Goal: Transaction & Acquisition: Book appointment/travel/reservation

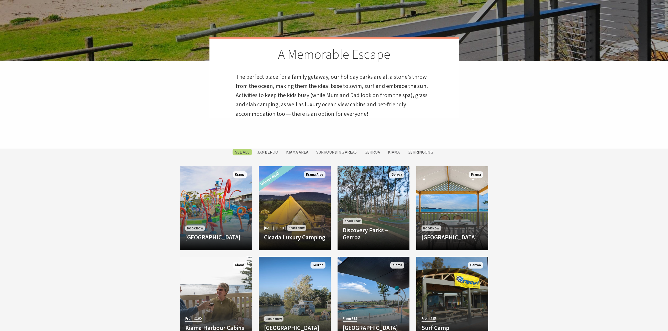
scroll to position [210, 0]
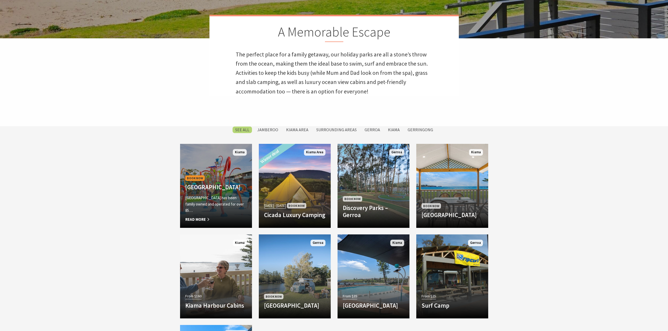
click at [233, 174] on div "Book Now [GEOGRAPHIC_DATA] [GEOGRAPHIC_DATA] has been family owned and operated…" at bounding box center [216, 198] width 72 height 48
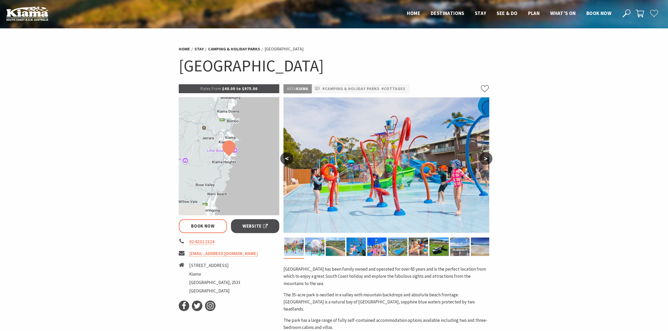
select select "3"
select select "2"
click at [309, 245] on img at bounding box center [314, 246] width 19 height 18
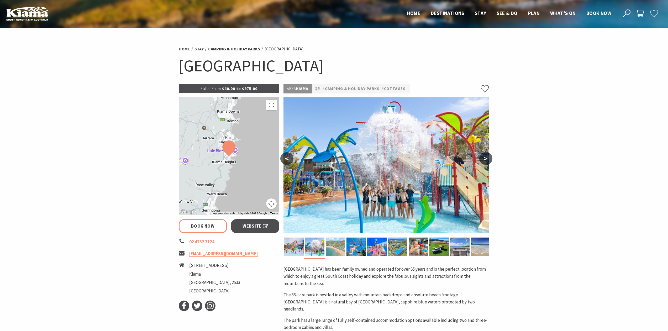
click at [335, 246] on img at bounding box center [335, 246] width 19 height 18
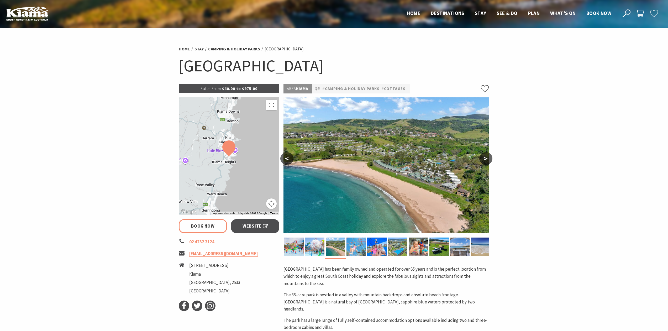
click at [358, 246] on img at bounding box center [355, 246] width 19 height 18
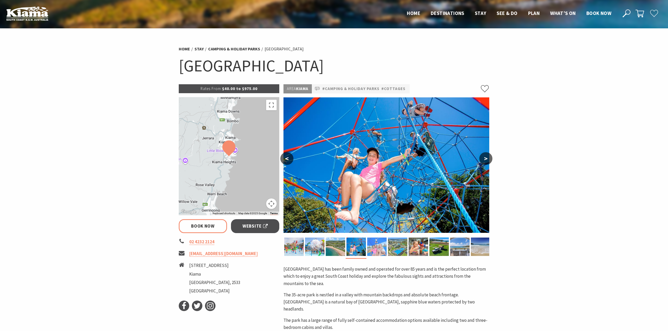
click at [377, 247] on img at bounding box center [376, 246] width 19 height 18
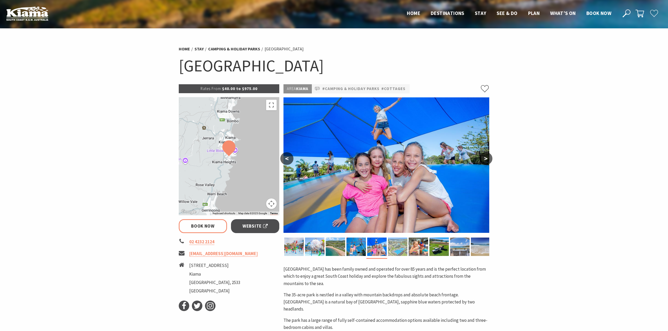
click at [396, 246] on img at bounding box center [397, 246] width 19 height 18
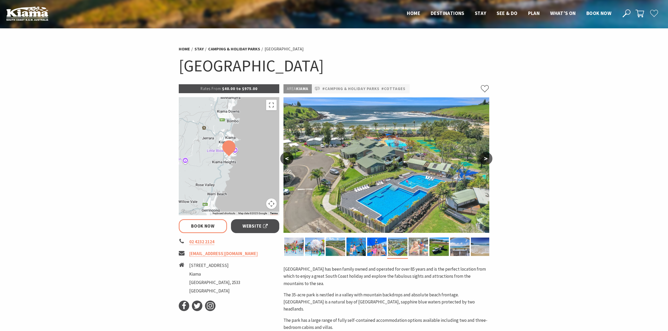
click at [421, 250] on img at bounding box center [418, 246] width 19 height 18
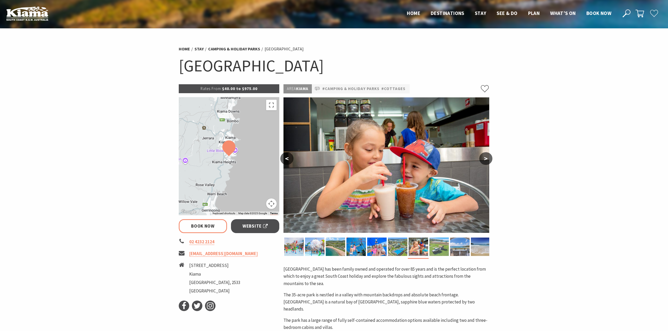
click at [440, 246] on img at bounding box center [438, 246] width 19 height 18
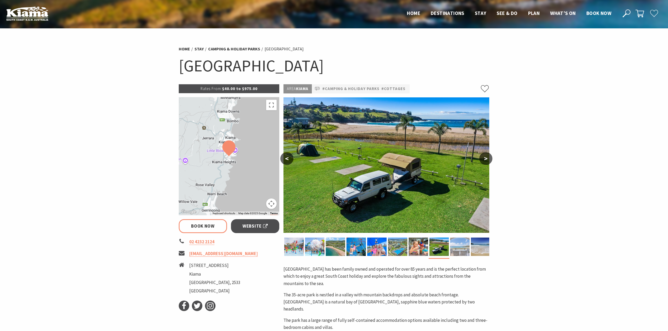
click at [457, 250] on img at bounding box center [459, 246] width 19 height 18
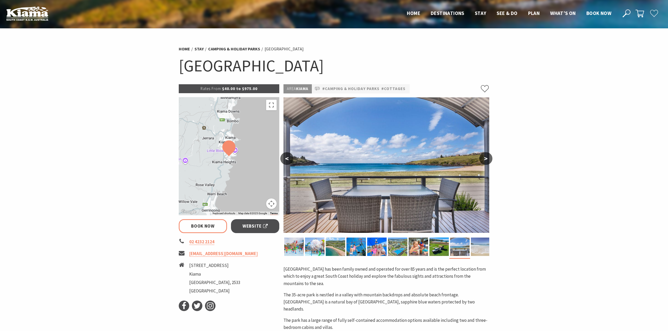
click at [482, 250] on img at bounding box center [480, 246] width 19 height 18
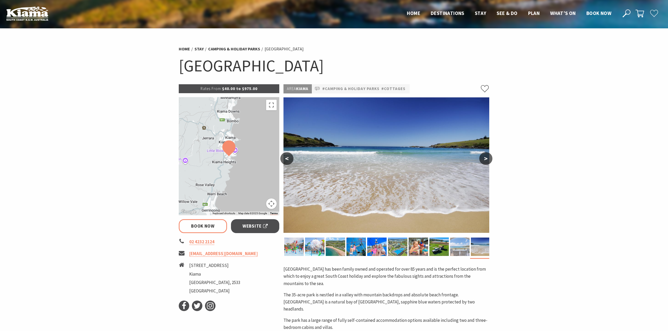
click at [455, 247] on img at bounding box center [459, 246] width 19 height 18
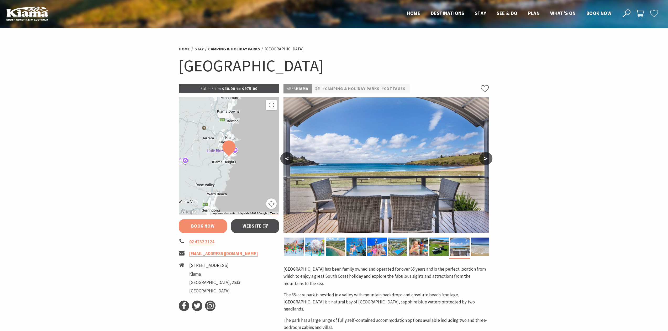
click at [210, 221] on link "Book Now" at bounding box center [203, 226] width 49 height 14
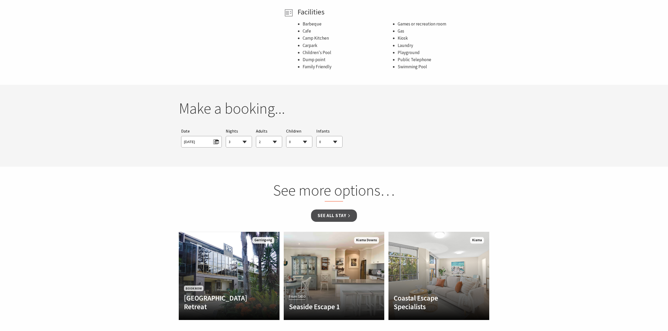
scroll to position [418, 0]
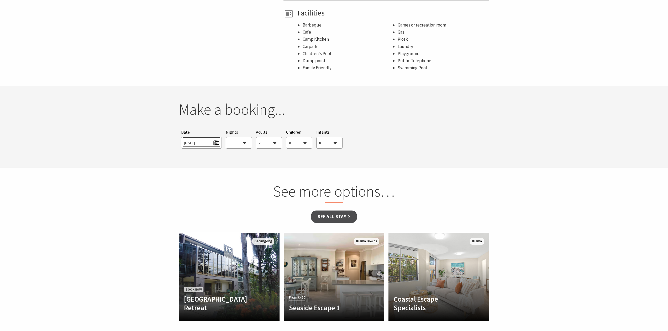
click at [216, 139] on span "Mon 29/09/2025" at bounding box center [201, 142] width 35 height 7
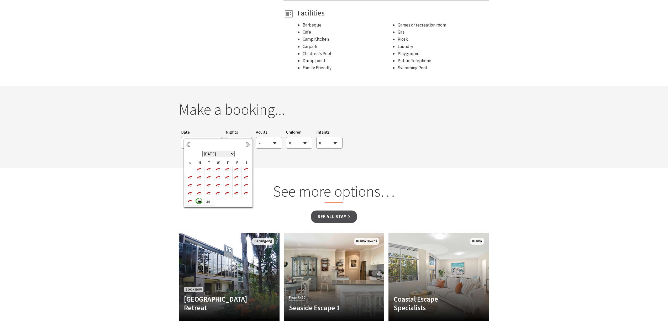
click at [233, 152] on select "September 2025 October 2025 November 2025 December 2025 January 2026 February 2…" at bounding box center [218, 154] width 32 height 6
click at [245, 171] on b "4" at bounding box center [245, 170] width 7 height 7
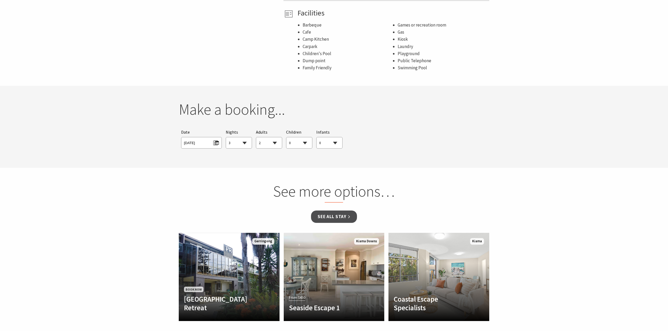
click at [248, 137] on select "1 2 3 4 5 6 7 8 9 10 11 12 13 14 15 16 17 18 19 20 21 22 23 24 25 26 27 28 29 30" at bounding box center [239, 143] width 26 height 12
select select "2"
click at [226, 137] on select "1 2 3 4 5 6 7 8 9 10 11 12 13 14 15 16 17 18 19 20 21 22 23 24 25 26 27 28 29 30" at bounding box center [239, 143] width 26 height 12
click at [303, 137] on select "0 1 2 3 4 5 6 7 8 9 10 11 12 13 14 15 16 17 18 19 20 21 22 23 24 25 26 27 28 29…" at bounding box center [299, 143] width 26 height 12
select select "2"
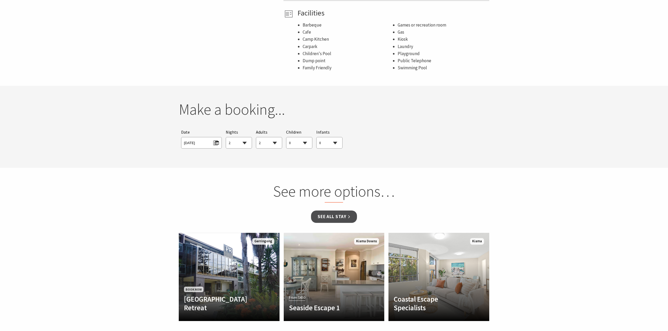
click at [286, 137] on select "0 1 2 3 4 5 6 7 8 9 10 11 12 13 14 15 16 17 18 19 20 21 22 23 24 25 26 27 28 29…" at bounding box center [299, 143] width 26 height 12
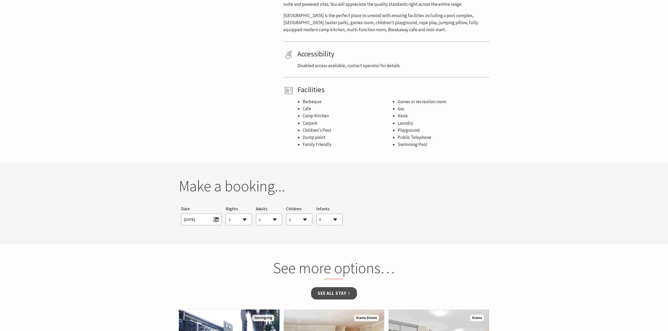
scroll to position [340, 0]
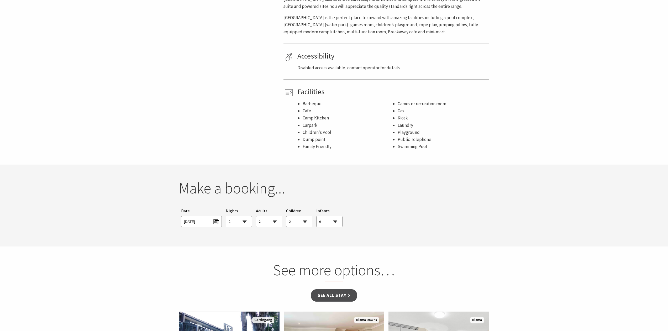
click at [244, 216] on select "1 2 3 4 5 6 7 8 9 10 11 12 13 14 15 16 17 18 19 20 21 22 23 24 25 26 27 28 29 30" at bounding box center [239, 222] width 26 height 12
click at [226, 216] on select "1 2 3 4 5 6 7 8 9 10 11 12 13 14 15 16 17 18 19 20 21 22 23 24 25 26 27 28 29 30" at bounding box center [239, 222] width 26 height 12
click at [245, 216] on select "1 2 3 4 5 6 7 8 9 10 11 12 13 14 15 16 17 18 19 20 21 22 23 24 25 26 27 28 29 30" at bounding box center [239, 222] width 26 height 12
select select "2"
click at [226, 216] on select "1 2 3 4 5 6 7 8 9 10 11 12 13 14 15 16 17 18 19 20 21 22 23 24 25 26 27 28 29 30" at bounding box center [239, 222] width 26 height 12
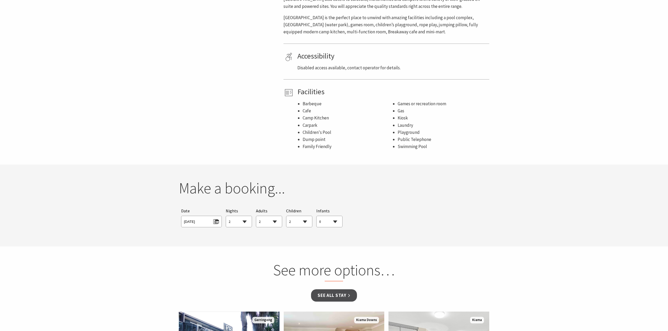
click at [397, 189] on h2 "Make a booking..." at bounding box center [334, 188] width 311 height 18
